Goal: Task Accomplishment & Management: Use online tool/utility

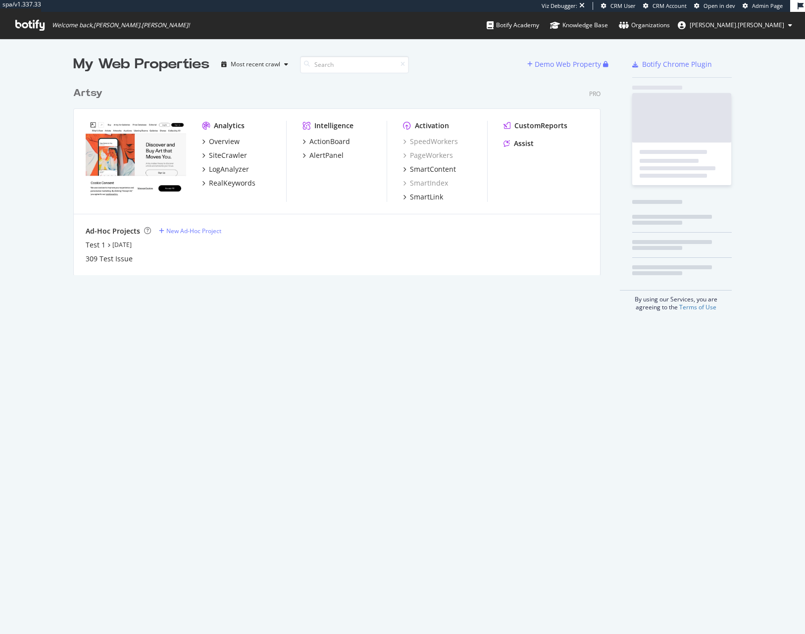
scroll to position [634, 805]
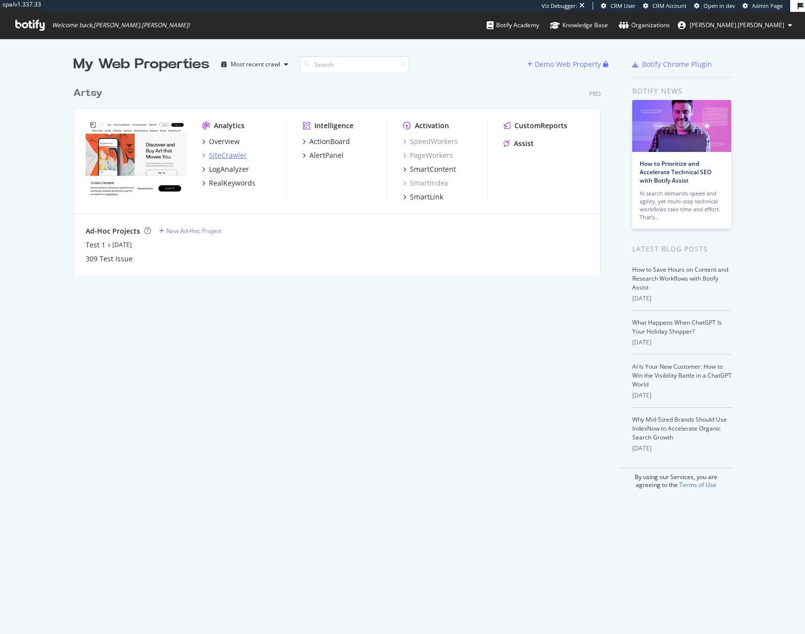
click at [226, 158] on div "SiteCrawler" at bounding box center [228, 156] width 38 height 10
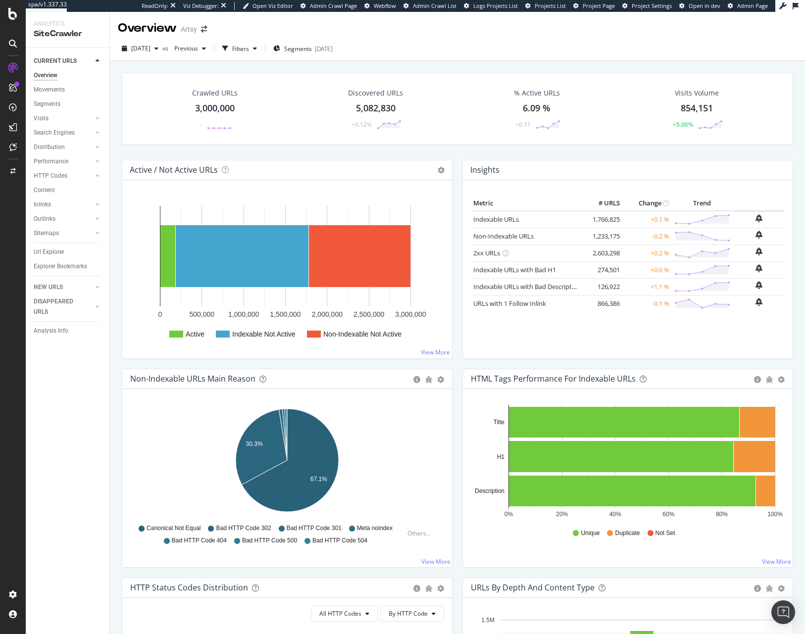
drag, startPoint x: 52, startPoint y: 256, endPoint x: 121, endPoint y: 243, distance: 69.6
click at [52, 256] on div "Url Explorer" at bounding box center [49, 252] width 31 height 10
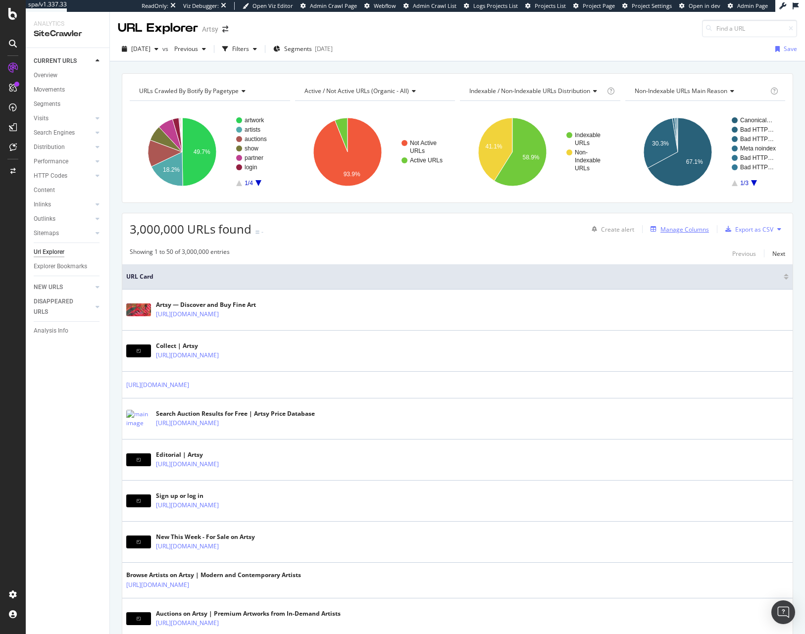
click at [675, 229] on div "Manage Columns" at bounding box center [684, 229] width 49 height 8
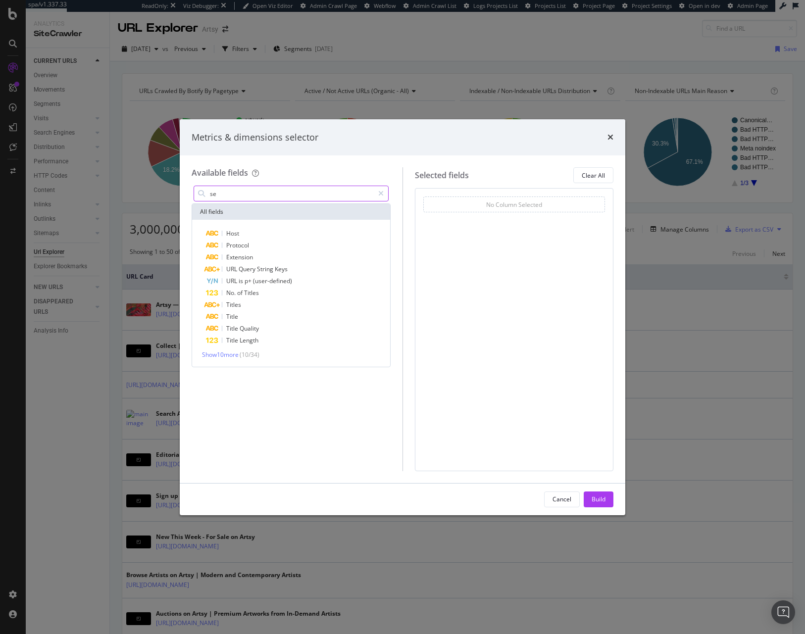
type input "s"
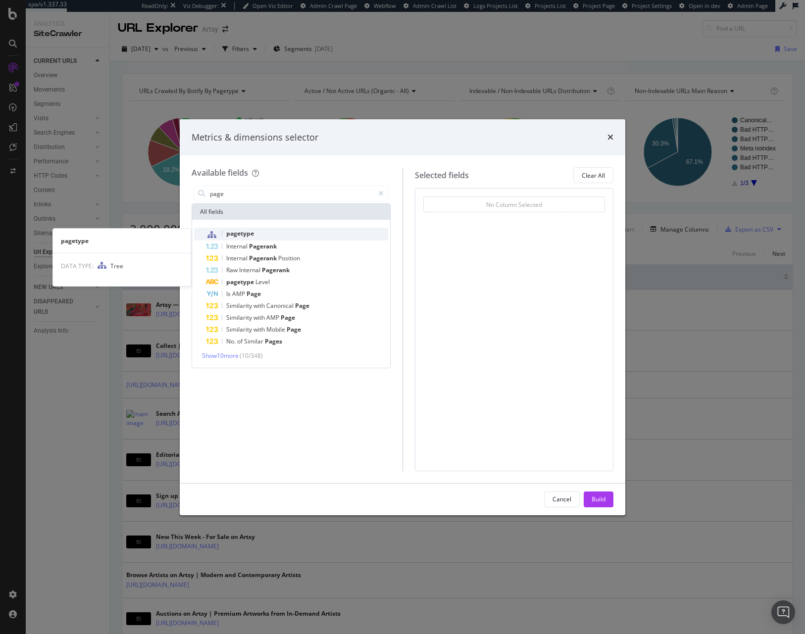
type input "page"
click at [261, 231] on div "pagetype" at bounding box center [297, 234] width 182 height 13
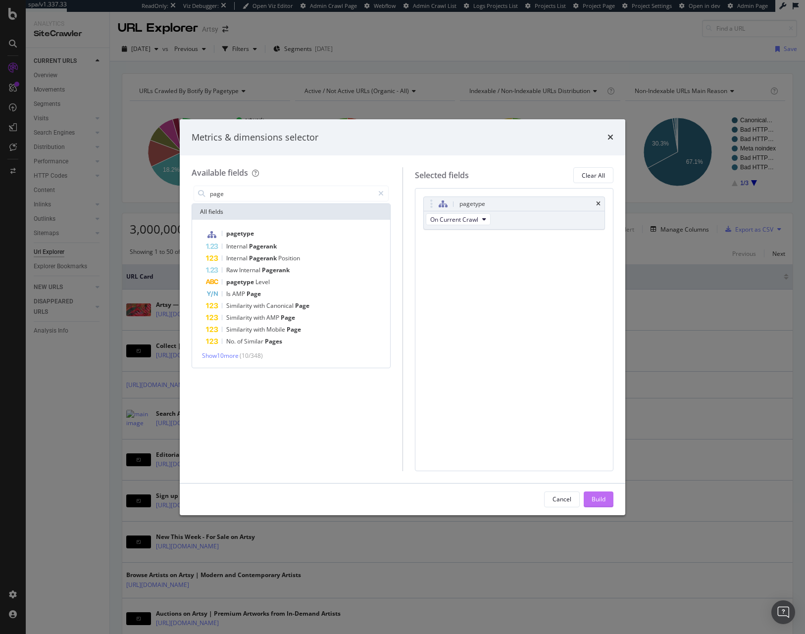
drag, startPoint x: 603, startPoint y: 497, endPoint x: 608, endPoint y: 504, distance: 8.8
click at [603, 497] on div "Build" at bounding box center [599, 499] width 14 height 8
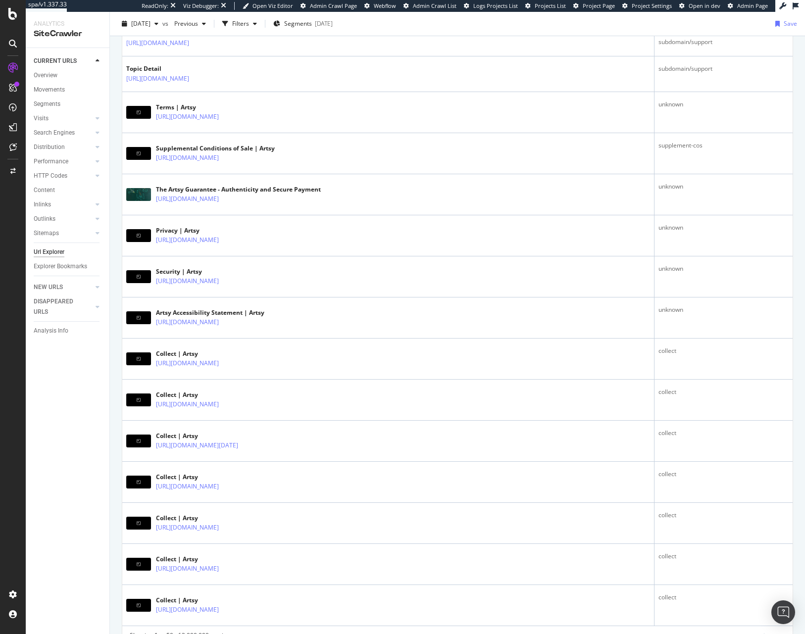
scroll to position [1713, 0]
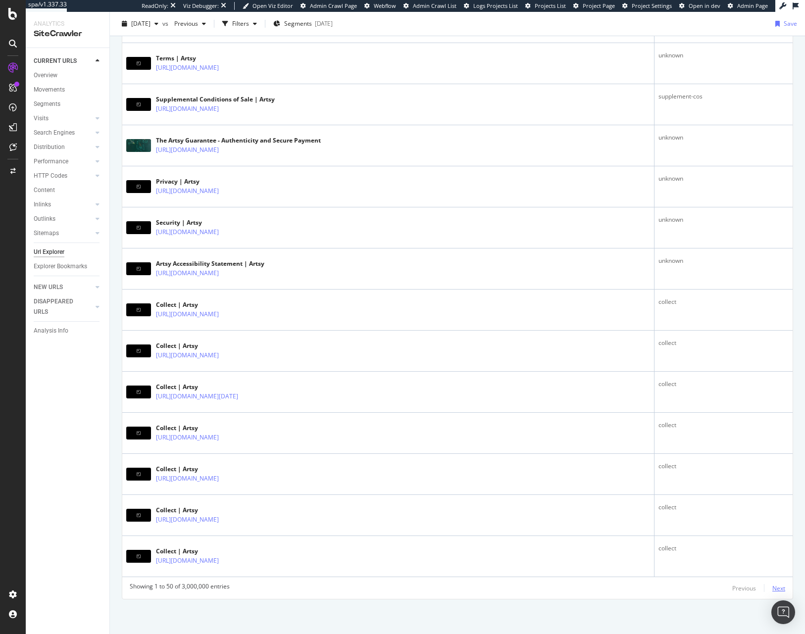
click at [774, 589] on div "Next" at bounding box center [778, 588] width 13 height 8
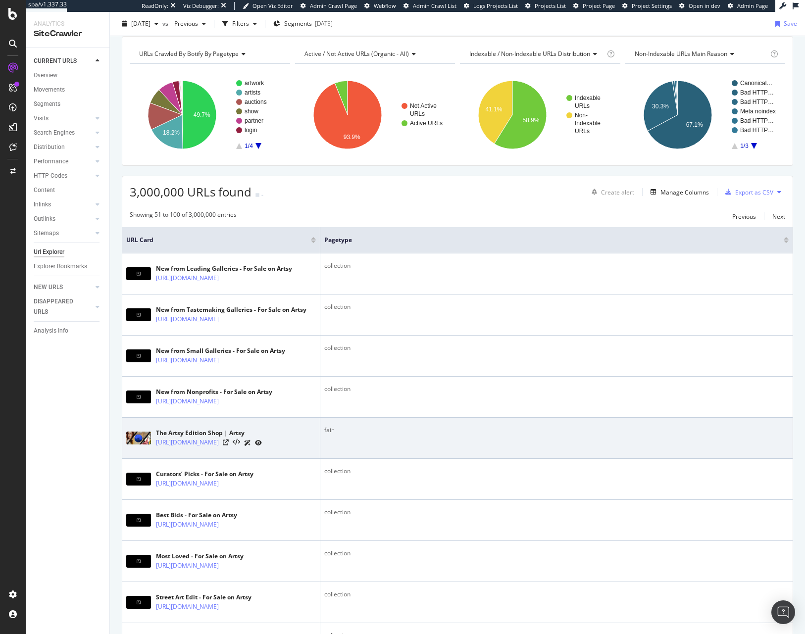
scroll to position [0, 0]
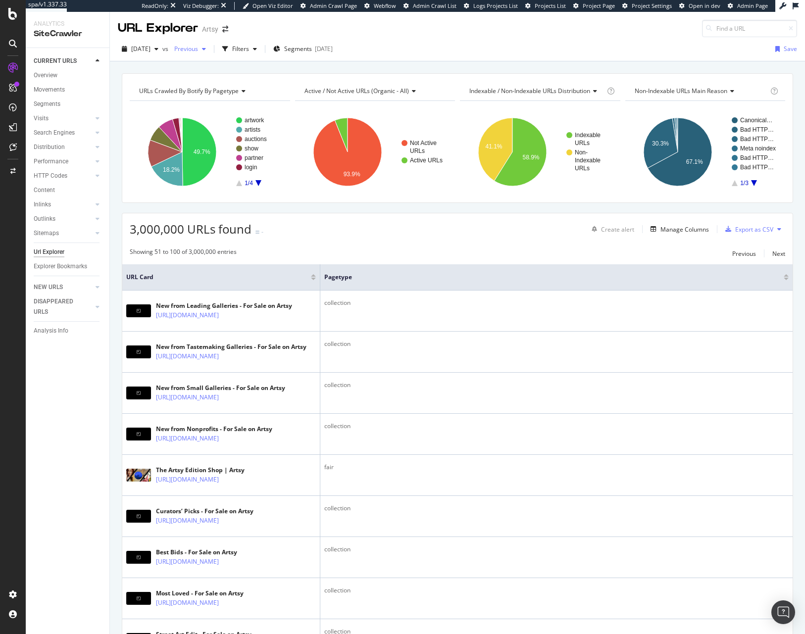
drag, startPoint x: 263, startPoint y: 47, endPoint x: 200, endPoint y: 51, distance: 64.0
click at [249, 48] on div "Filters" at bounding box center [240, 49] width 17 height 8
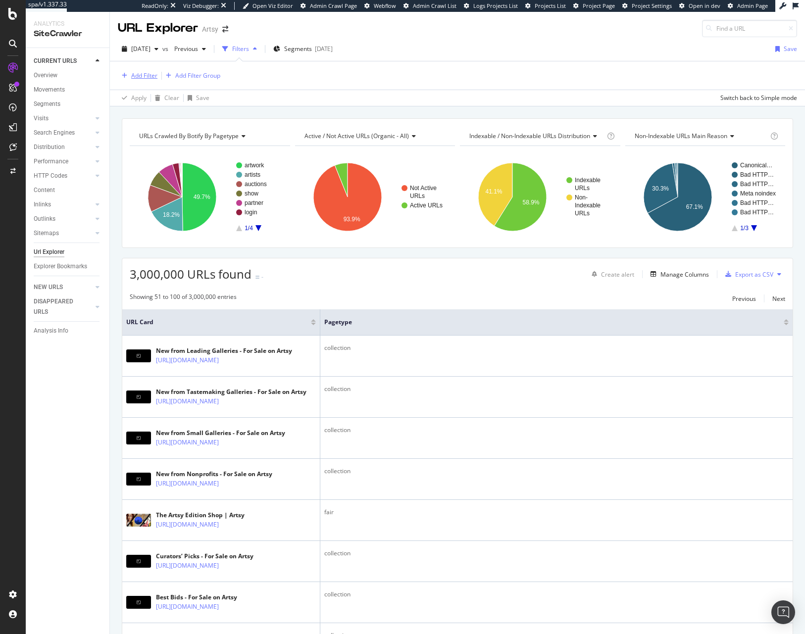
click at [148, 73] on div "Add Filter" at bounding box center [144, 75] width 26 height 8
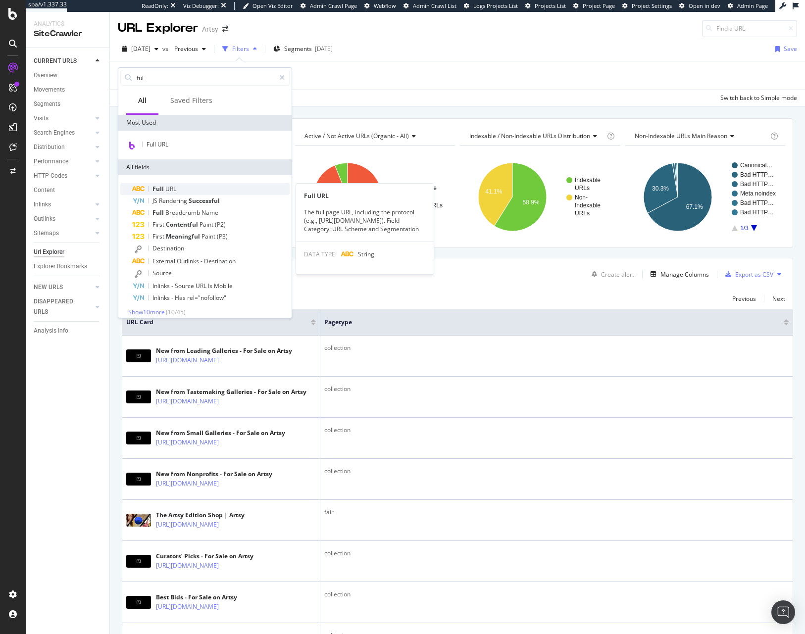
type input "ful"
click at [191, 184] on div "Full URL" at bounding box center [210, 189] width 157 height 12
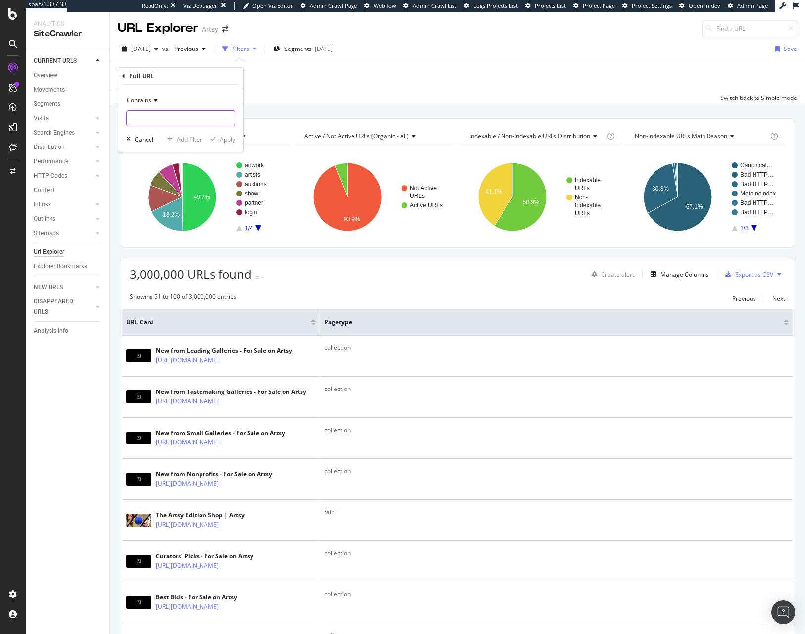
click at [177, 116] on input "text" at bounding box center [181, 118] width 108 height 16
type input "page="
click at [211, 138] on icon "button" at bounding box center [212, 139] width 5 height 6
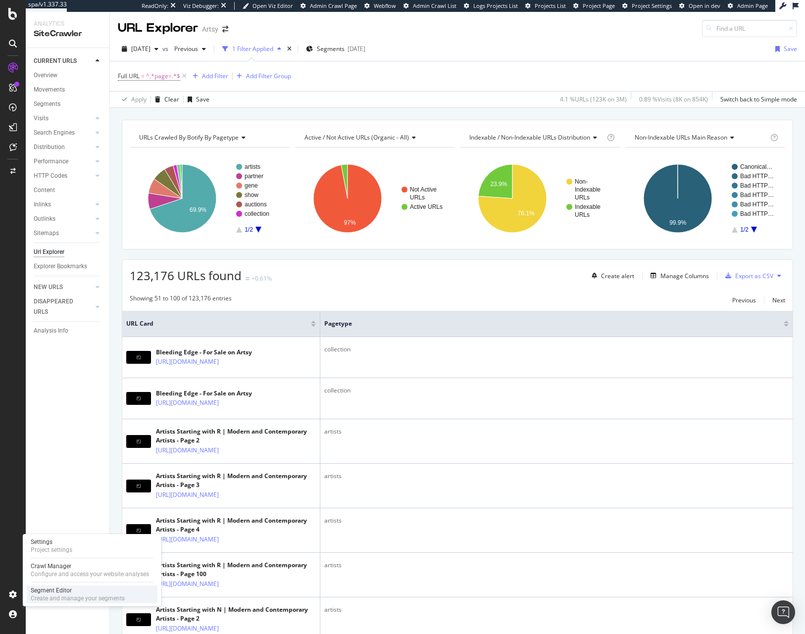
click at [57, 597] on div "Create and manage your segments" at bounding box center [78, 599] width 94 height 8
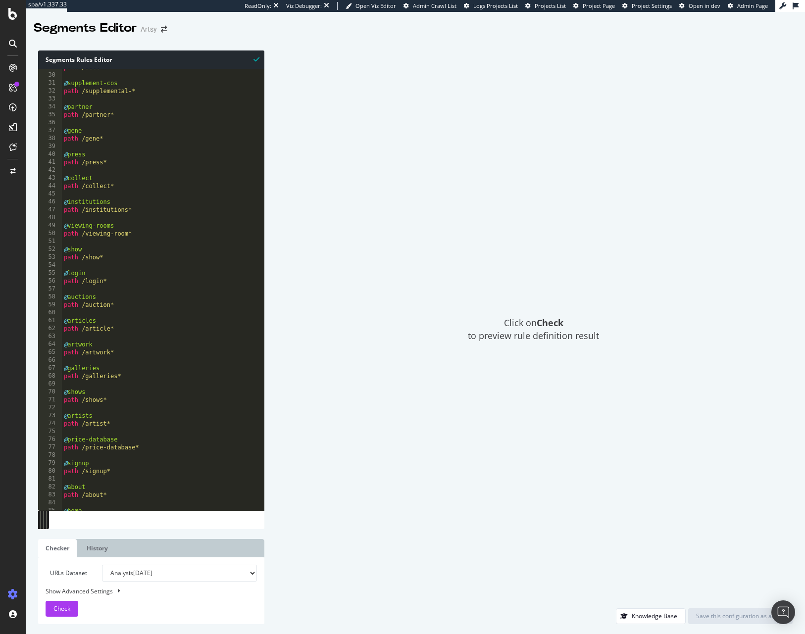
scroll to position [229, 0]
click at [146, 417] on div "path /sell* @ supplement-cos path /supplemental-* @ partner path /partner* @ ge…" at bounding box center [163, 289] width 202 height 457
click at [143, 422] on div "path /sell* @ supplement-cos path /supplemental-* @ partner path /partner* @ ge…" at bounding box center [163, 289] width 202 height 457
type textarea "path /artist*"
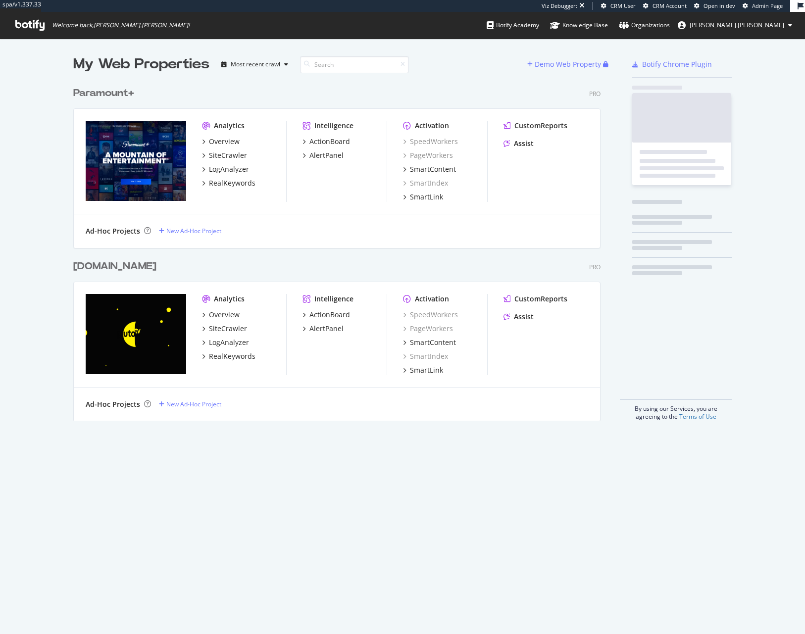
scroll to position [347, 535]
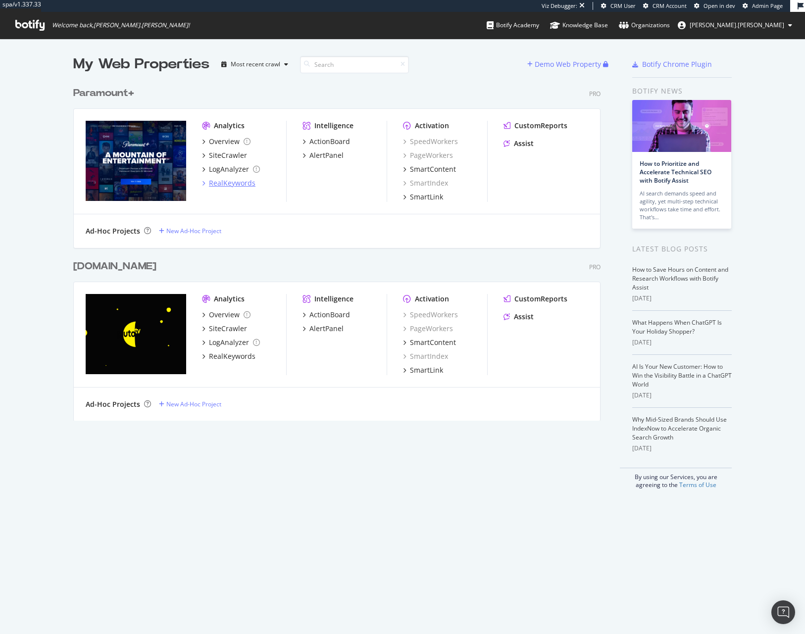
click at [237, 183] on div "RealKeywords" at bounding box center [232, 183] width 47 height 10
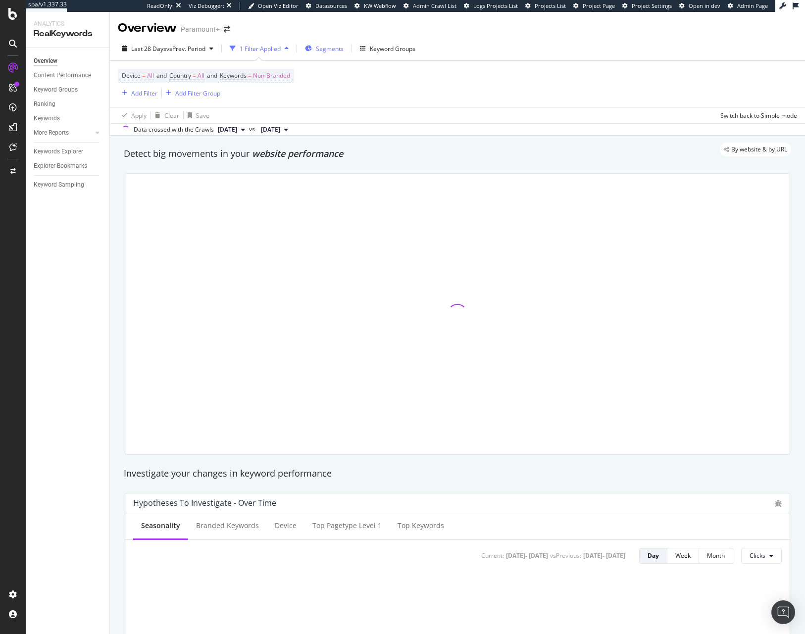
click at [335, 43] on div "Segments" at bounding box center [324, 48] width 39 height 15
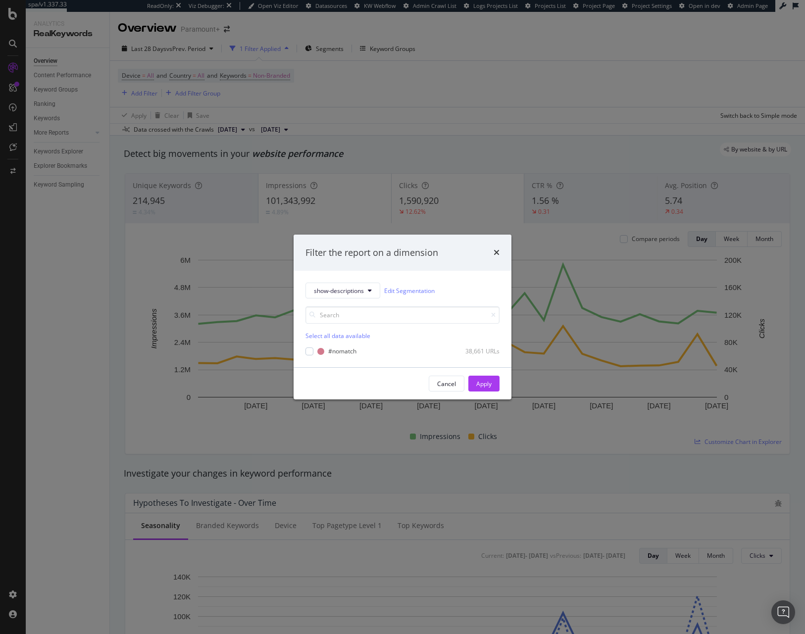
click at [349, 338] on div "Select all data available" at bounding box center [402, 336] width 194 height 8
drag, startPoint x: 349, startPoint y: 338, endPoint x: 249, endPoint y: 231, distance: 146.4
click at [332, 327] on div "Unselect all data available" at bounding box center [402, 323] width 194 height 34
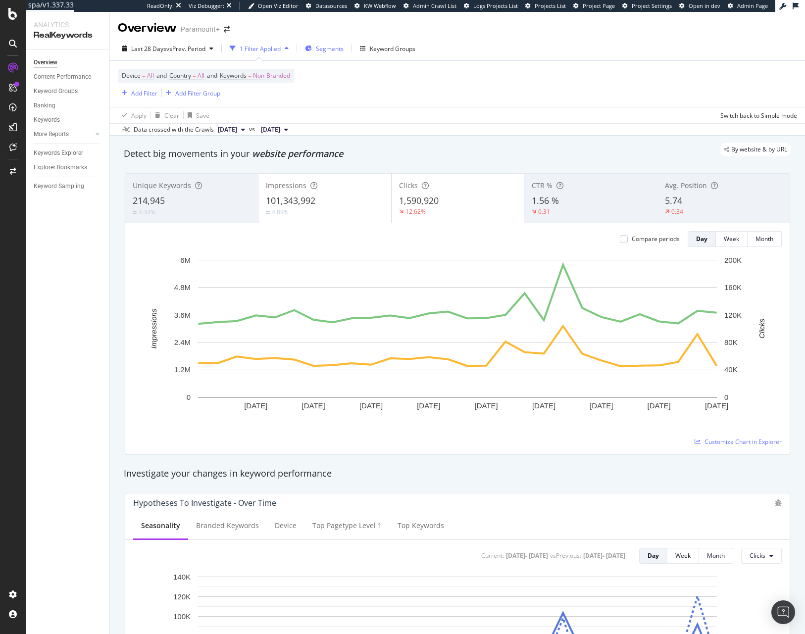
click at [329, 48] on span "Segments" at bounding box center [330, 49] width 28 height 8
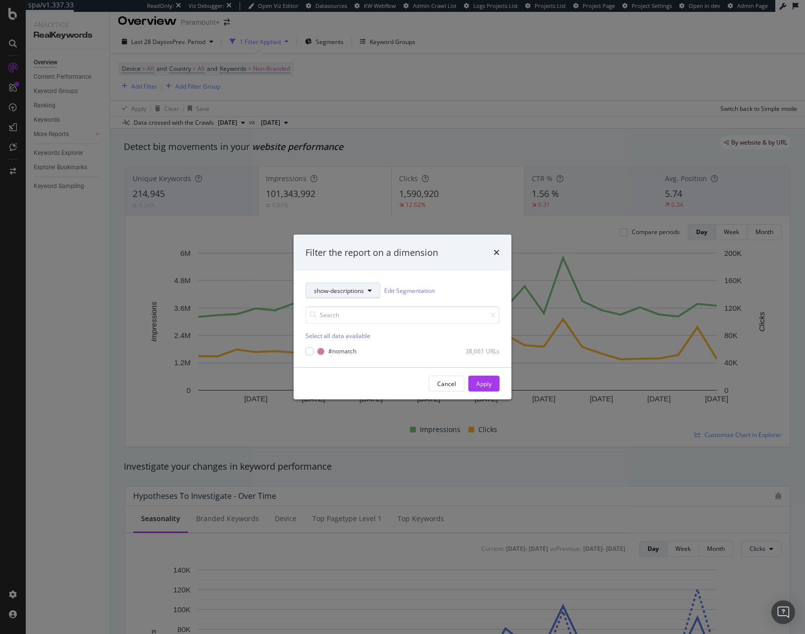
click at [358, 292] on span "show-descriptions" at bounding box center [339, 291] width 50 height 8
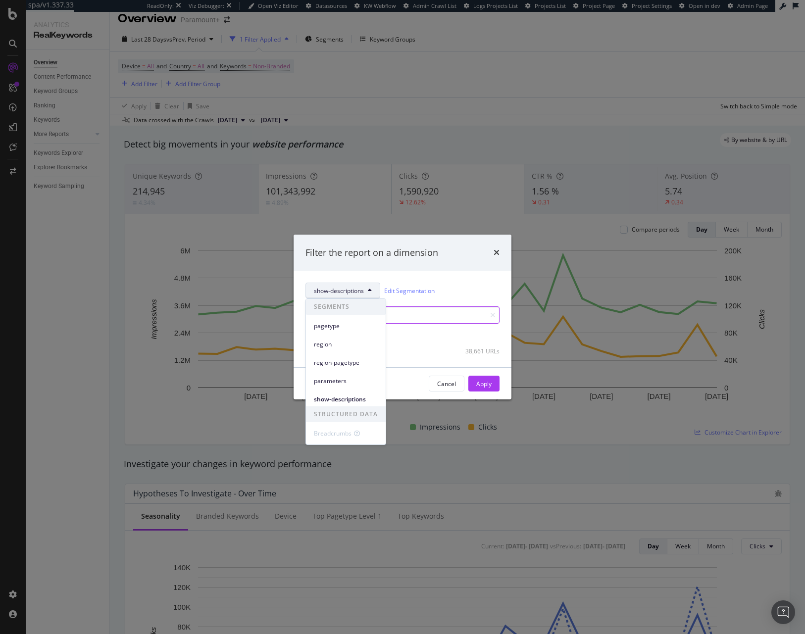
click at [462, 319] on input "modal" at bounding box center [402, 314] width 194 height 17
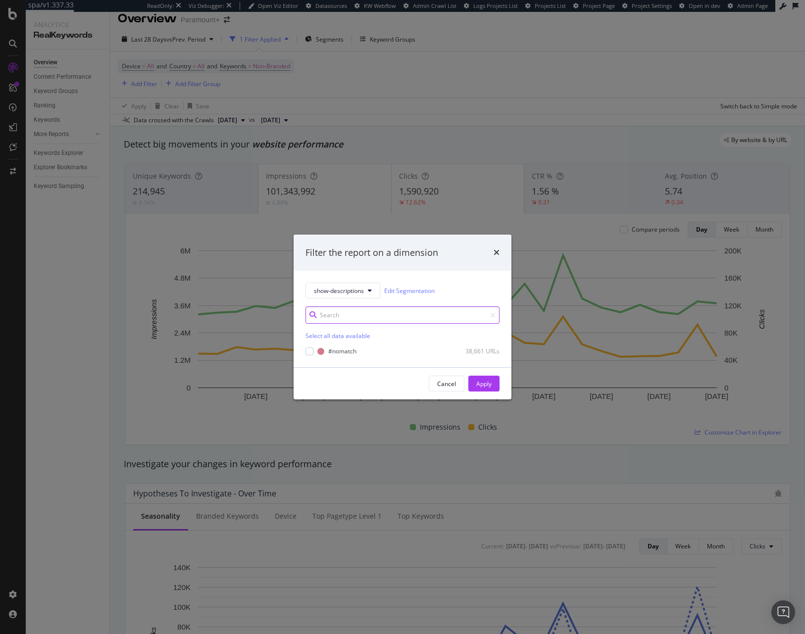
scroll to position [13, 0]
drag, startPoint x: 310, startPoint y: 353, endPoint x: 415, endPoint y: 371, distance: 106.9
click at [312, 353] on div "modal" at bounding box center [309, 352] width 8 height 8
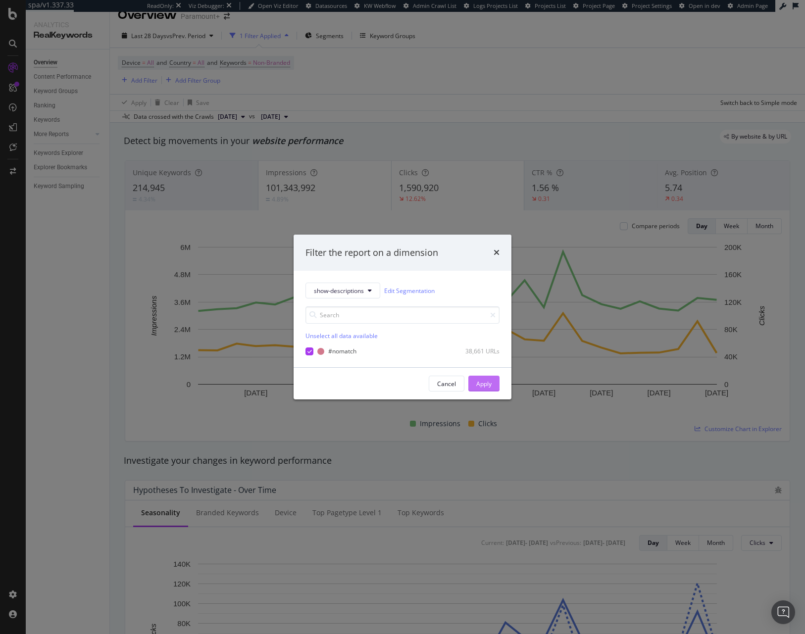
click at [483, 383] on div "Apply" at bounding box center [483, 384] width 15 height 8
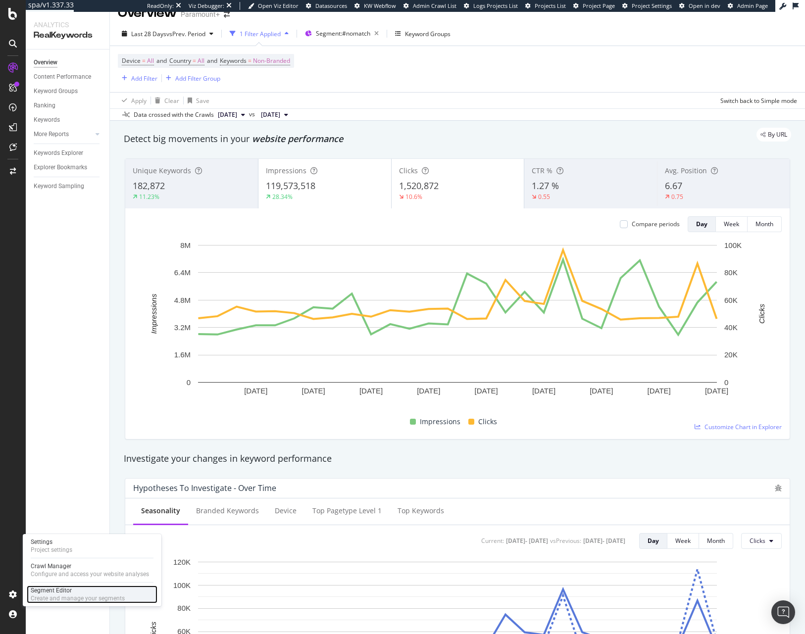
click at [50, 588] on div "Segment Editor" at bounding box center [78, 591] width 94 height 8
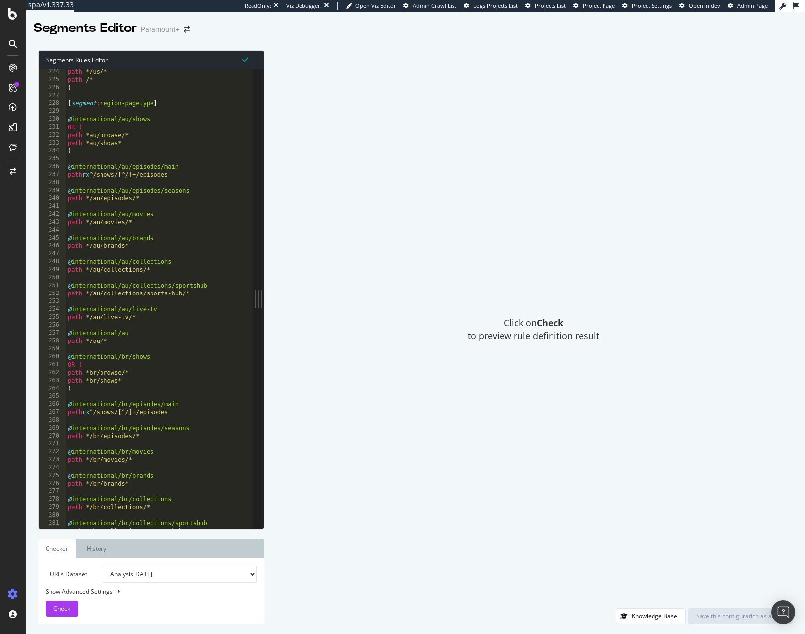
scroll to position [0, 0]
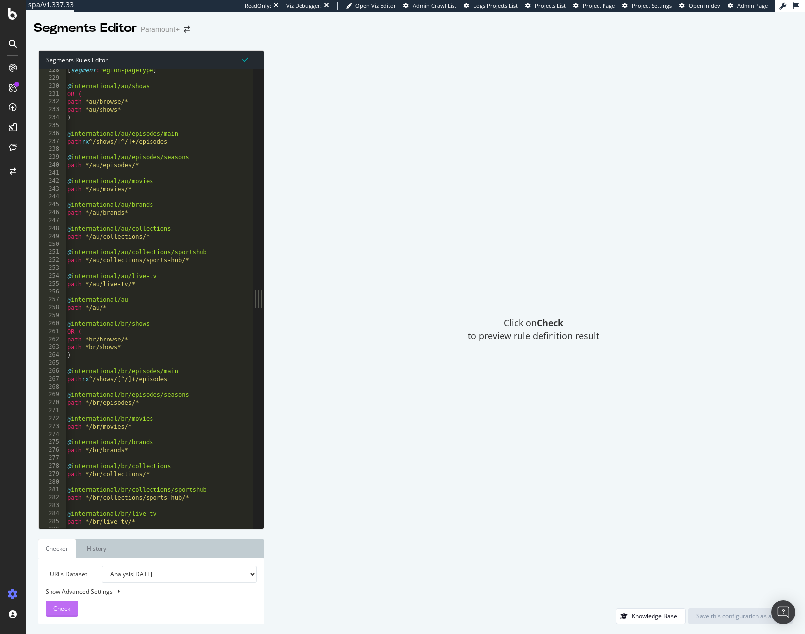
click at [61, 603] on div "Check" at bounding box center [61, 609] width 17 height 15
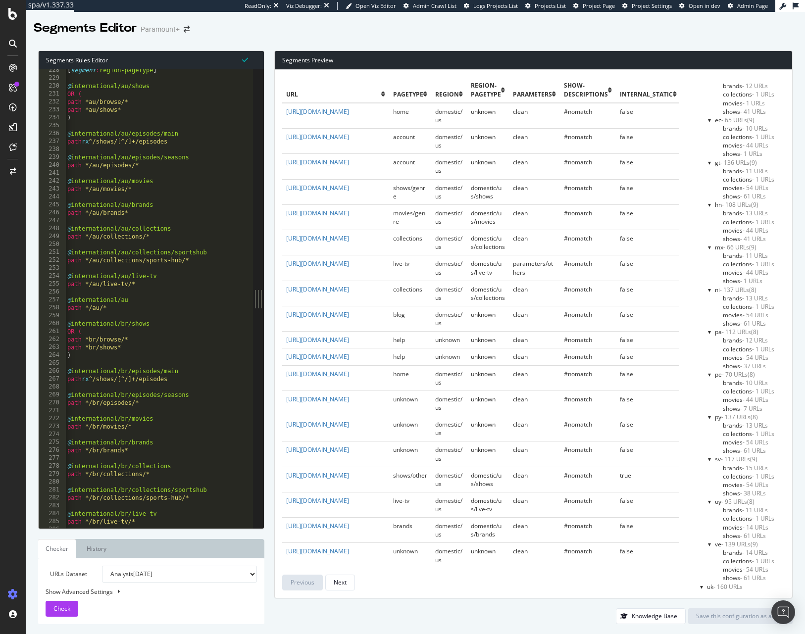
scroll to position [1239, 0]
click at [687, 579] on div at bounding box center [685, 578] width 3 height 8
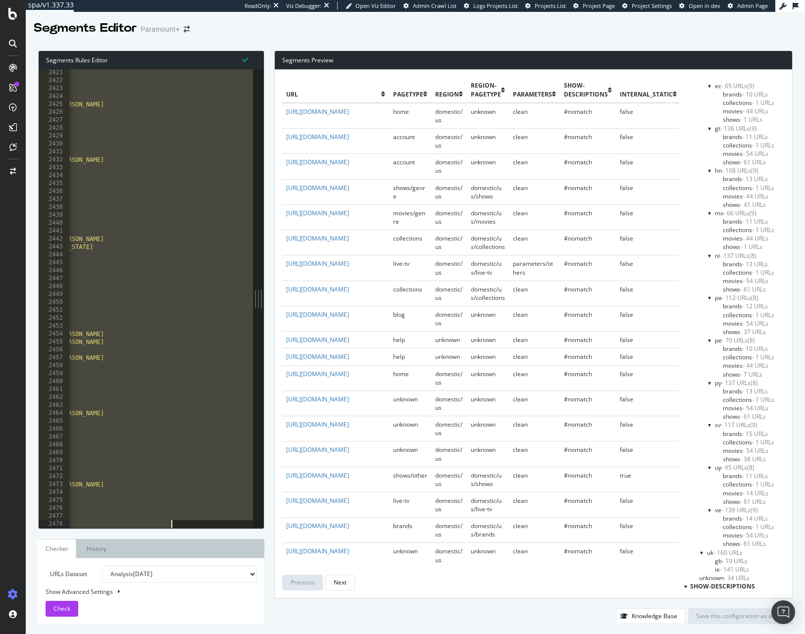
scroll to position [0, 128]
drag, startPoint x: 95, startPoint y: 414, endPoint x: 275, endPoint y: 828, distance: 451.4
click at [275, 634] on html "spa/v1.337.33 ReadOnly: Viz Debugger: Open Viz Editor Admin Crawl List Logs Pro…" at bounding box center [402, 317] width 805 height 634
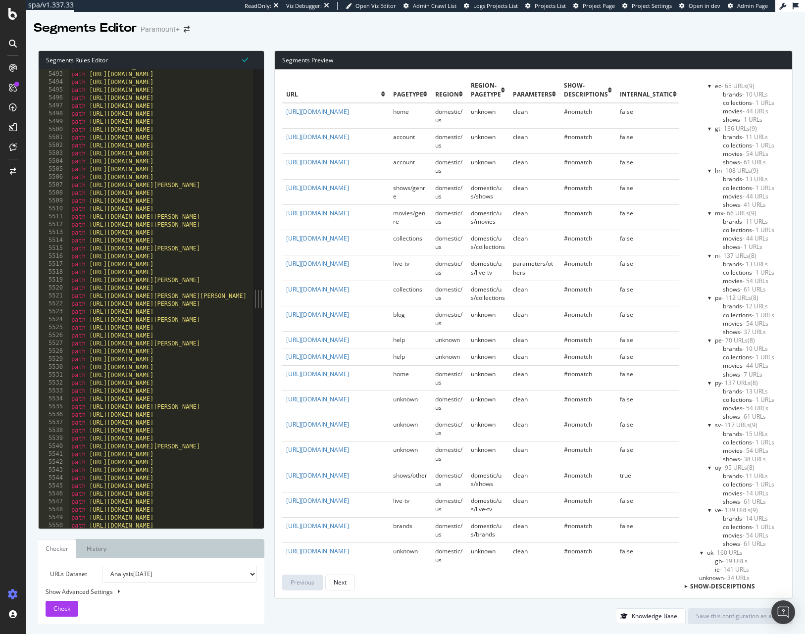
scroll to position [0, 0]
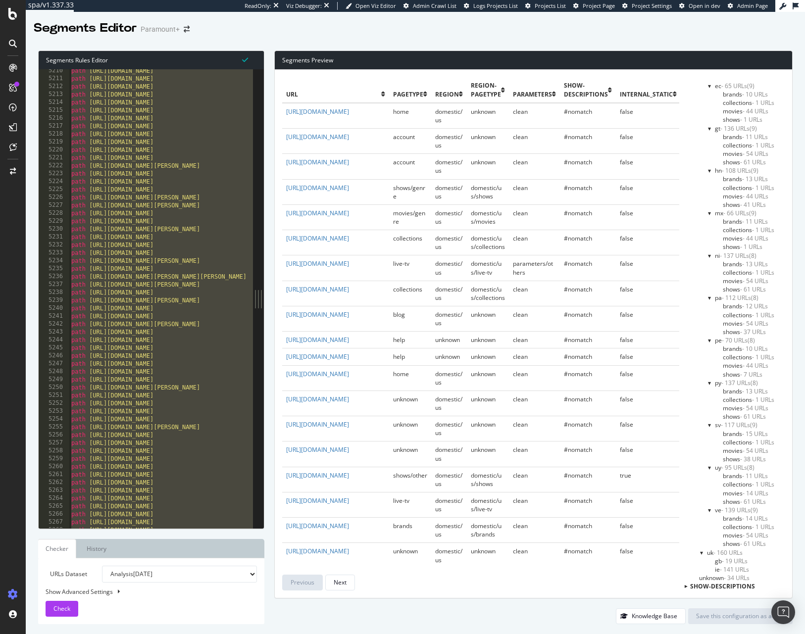
click at [153, 495] on div "path https://www.paramountplus.com/gt/shows/The-Thundermans/ path https://www.p…" at bounding box center [260, 304] width 382 height 475
type textarea "path https://www.paramountplus.com/hn/shows/Blaze-and-the-Monster-Machines/"
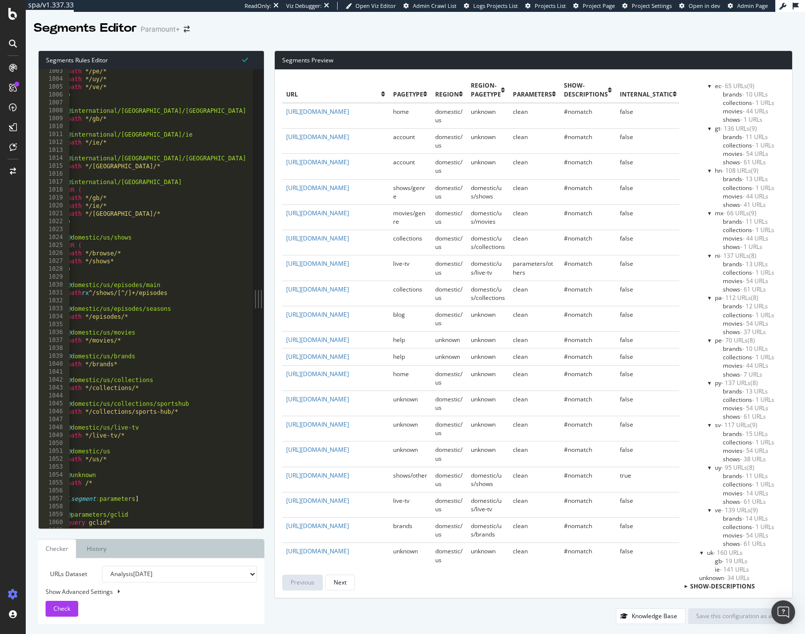
scroll to position [2013, 0]
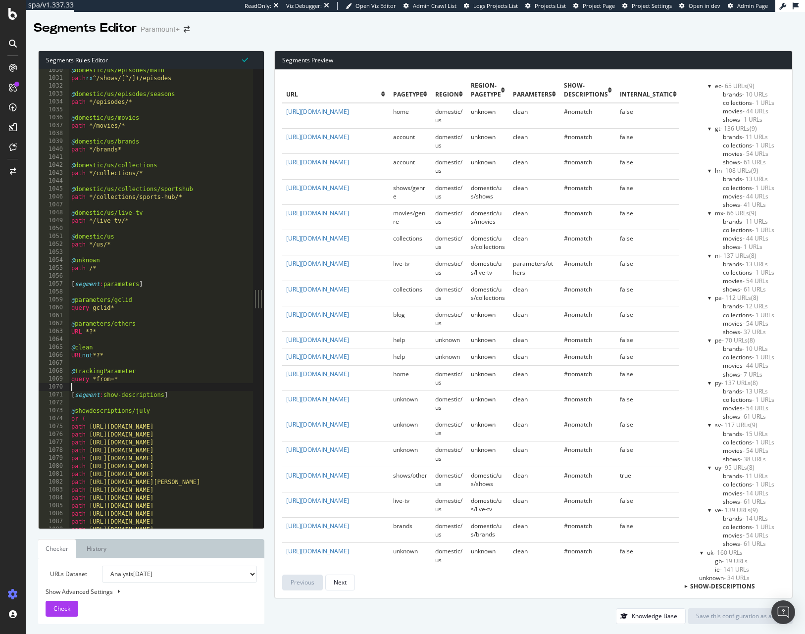
click at [191, 386] on div "@ domestic/us/episodes/main path rx ^/shows/[^/]+/episodes @ domestic/us/episod…" at bounding box center [260, 303] width 382 height 475
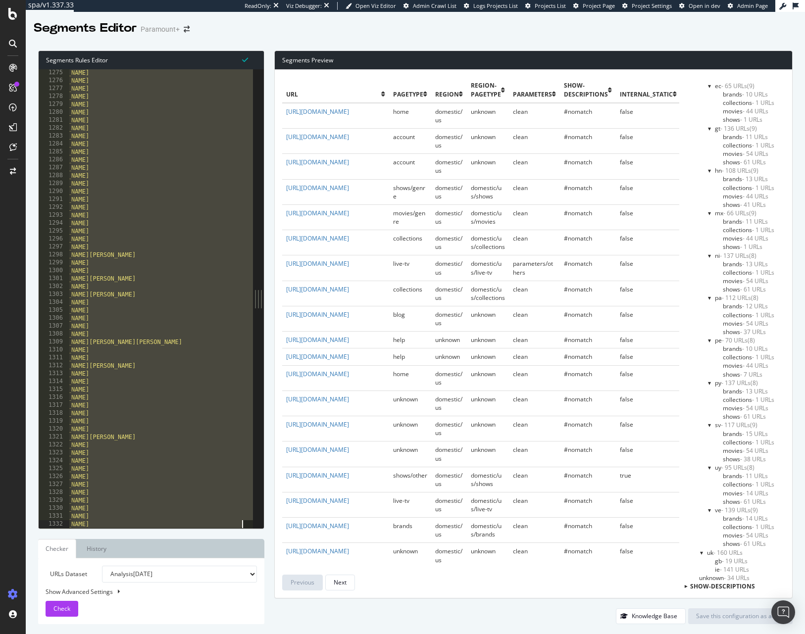
scroll to position [0, 0]
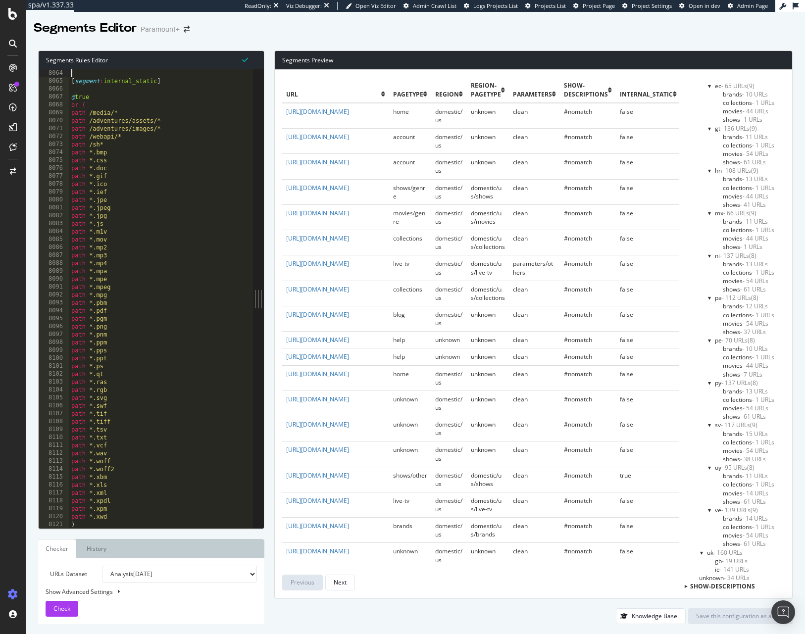
drag, startPoint x: 73, startPoint y: 396, endPoint x: 166, endPoint y: 75, distance: 334.0
click at [166, 75] on div "[ segment : internal_static ] @ true or ( path /media/* path /adventures/assets…" at bounding box center [260, 306] width 382 height 475
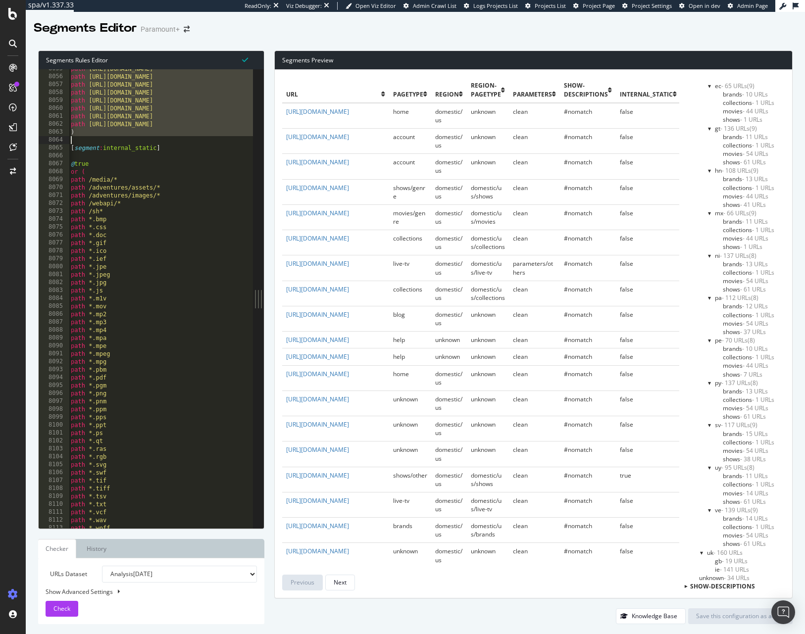
type textarea ")"
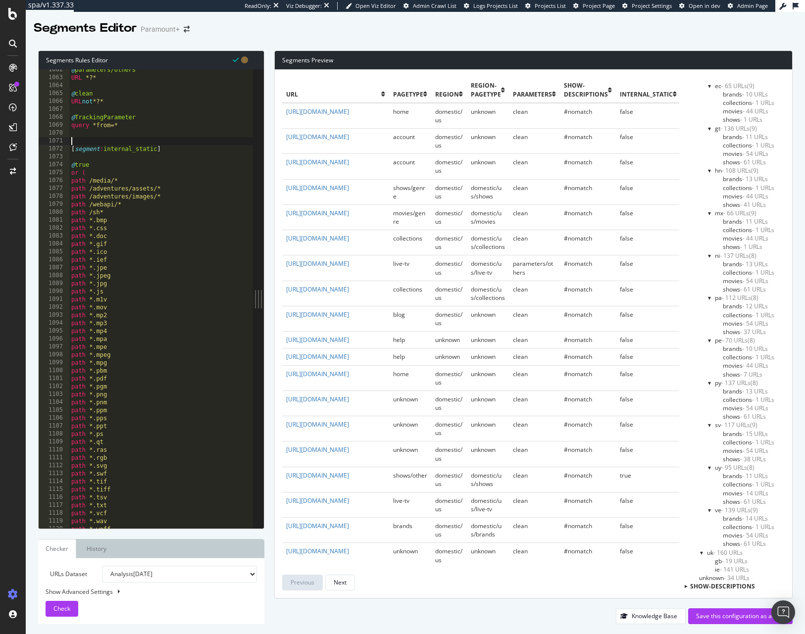
scroll to position [8403, 0]
click at [124, 142] on div "@ parameters/others URL *?* @ clean URL not *?* @ TrackingParameter query *from…" at bounding box center [161, 300] width 184 height 475
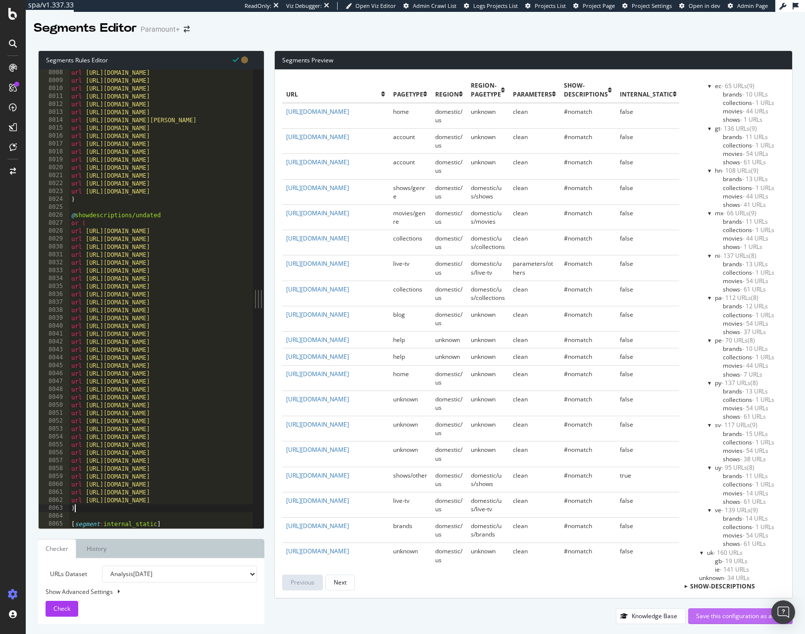
type textarea ")"
click at [740, 618] on div "Save this configuration as active" at bounding box center [740, 616] width 89 height 8
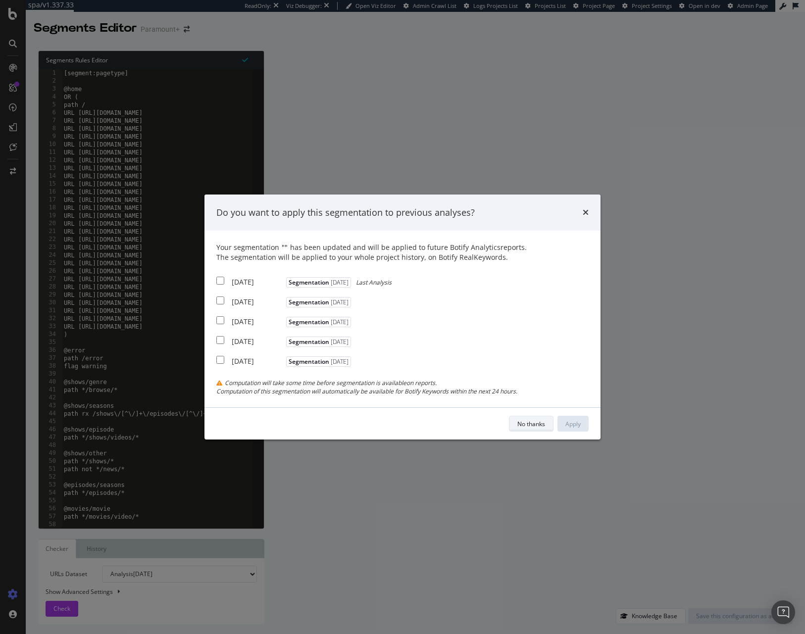
click at [532, 420] on div "No thanks" at bounding box center [531, 424] width 28 height 8
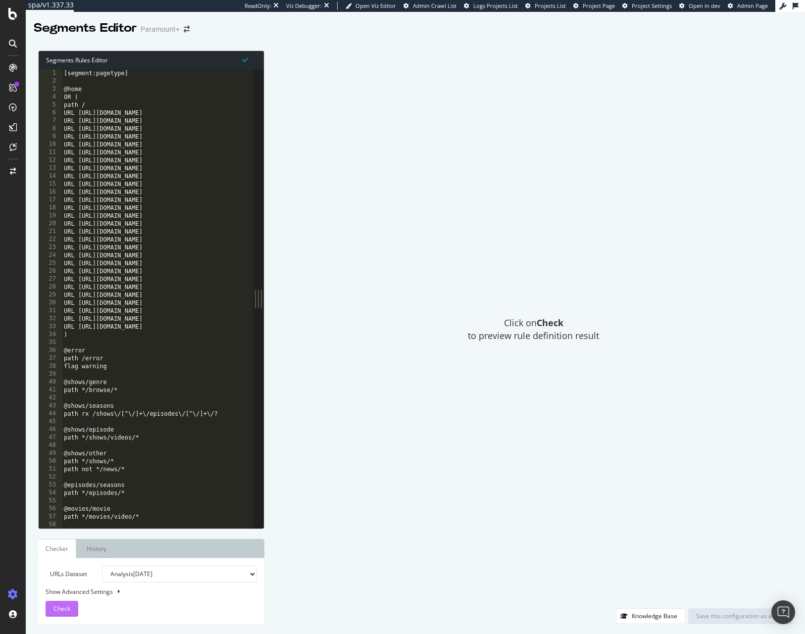
click at [67, 604] on div "Check" at bounding box center [61, 609] width 17 height 15
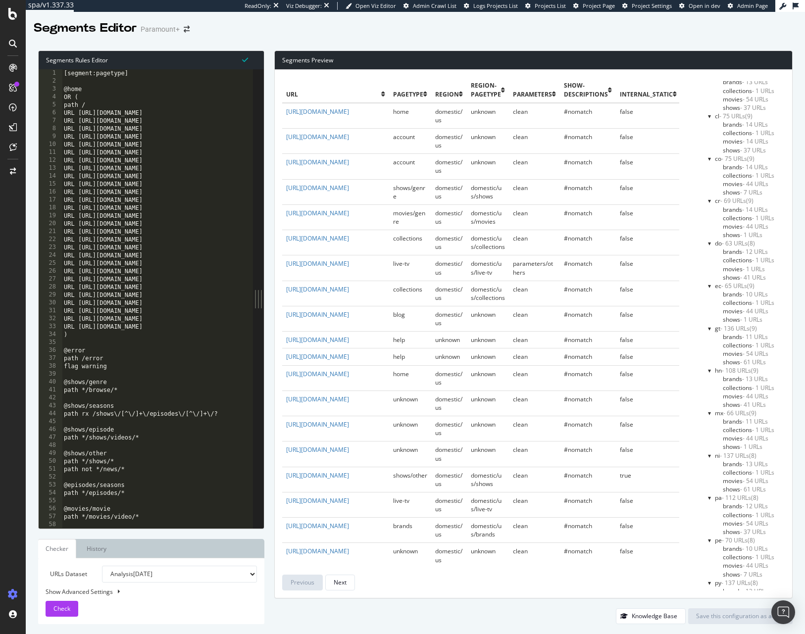
scroll to position [1256, 0]
click at [695, 580] on div at bounding box center [694, 578] width 4 height 8
click at [695, 580] on div "#nomatch - 4,971 URLs showdescriptions - 29 URLs" at bounding box center [738, 582] width 93 height 17
click at [697, 586] on div at bounding box center [694, 587] width 8 height 4
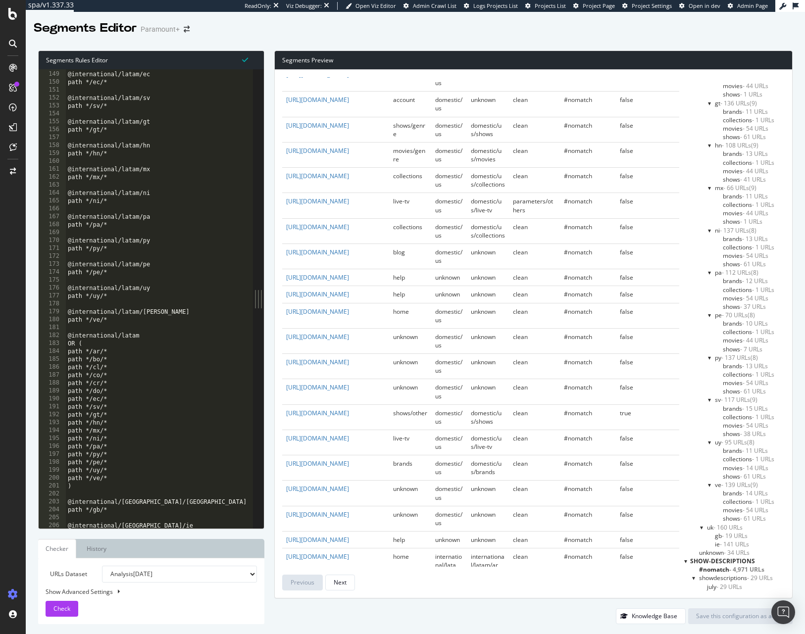
scroll to position [63, 0]
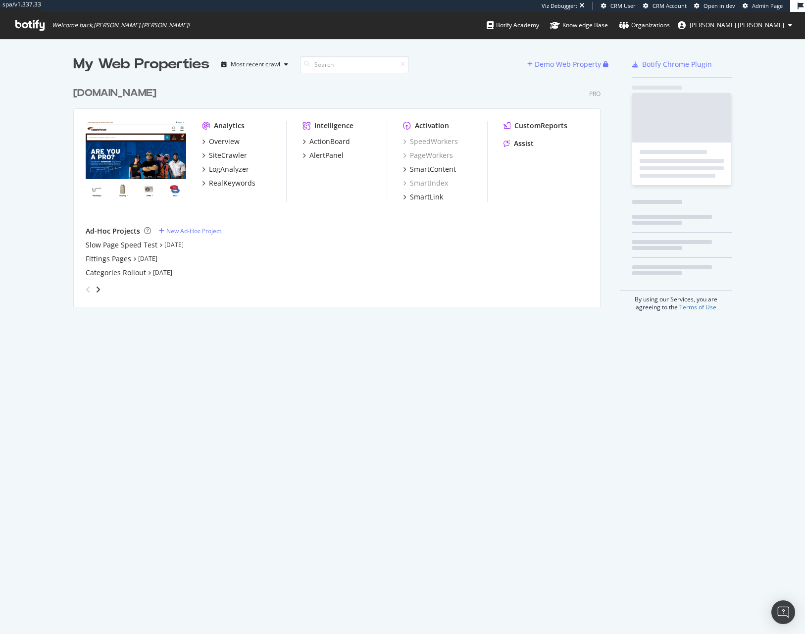
scroll to position [233, 535]
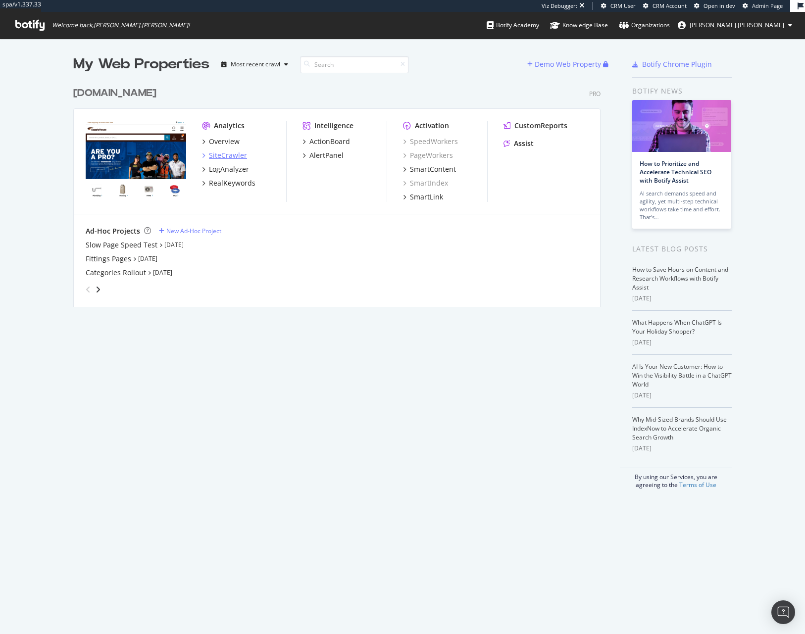
click at [226, 155] on div "SiteCrawler" at bounding box center [228, 156] width 38 height 10
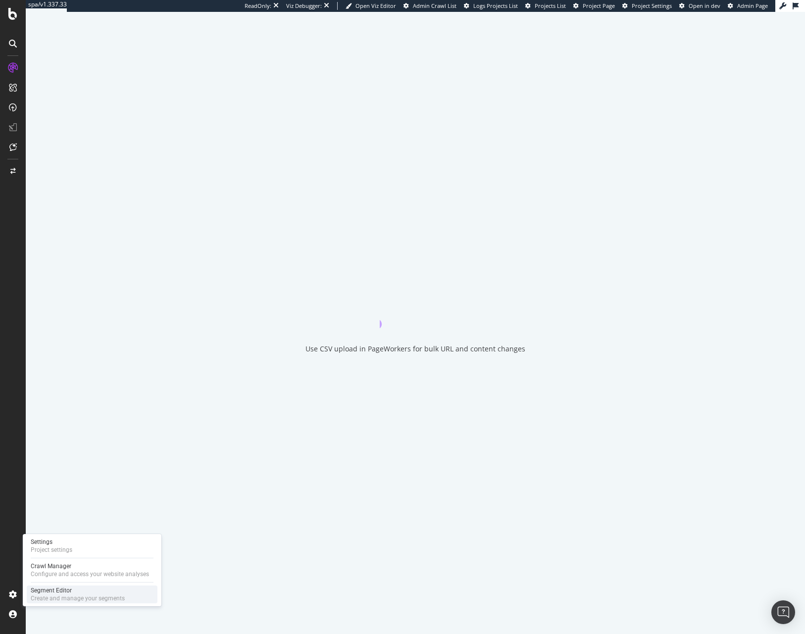
click at [53, 595] on div "Create and manage your segments" at bounding box center [78, 599] width 94 height 8
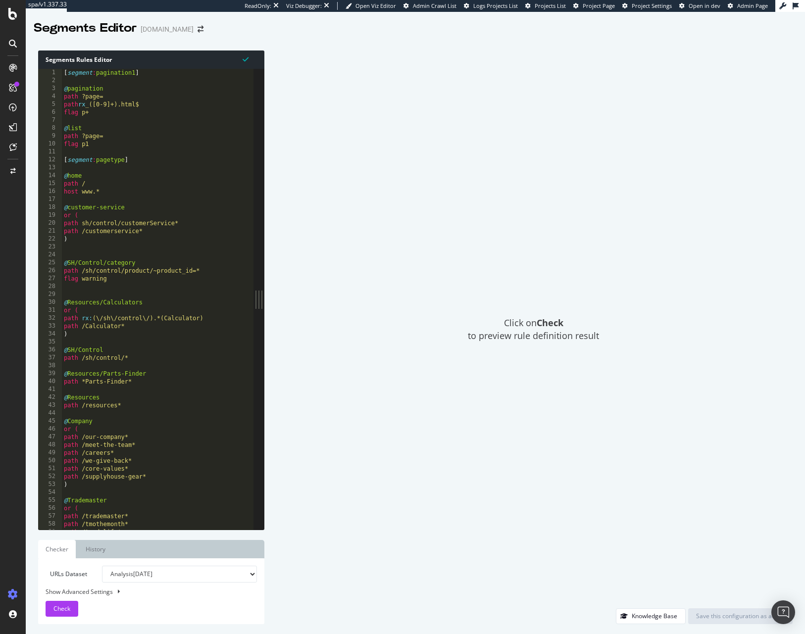
type textarea "@Trademaster"
click at [158, 501] on div "[ segment : pagination1 ] @ pagination path ?page= path rx _([0-9]+).html$ flag…" at bounding box center [451, 307] width 778 height 477
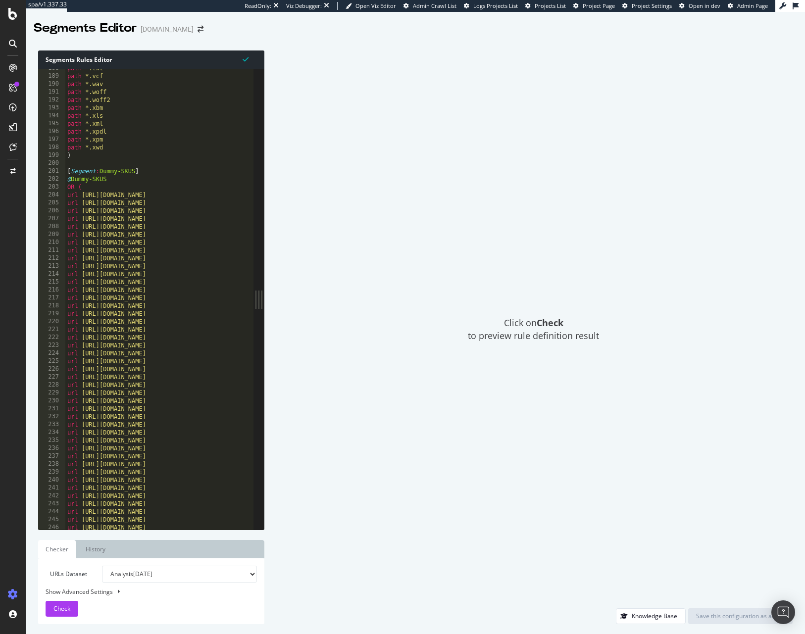
scroll to position [43, 0]
